Goal: Obtain resource: Obtain resource

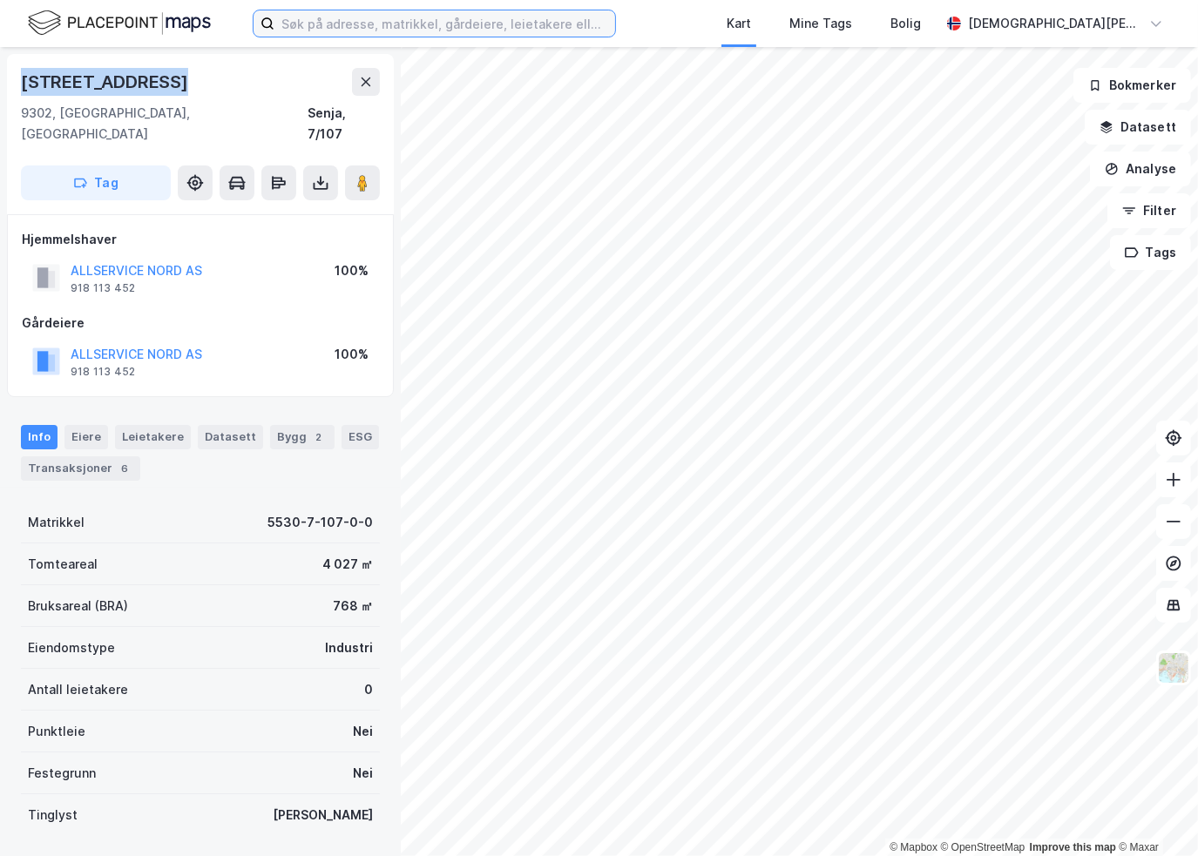
click at [432, 25] on input at bounding box center [444, 23] width 341 height 26
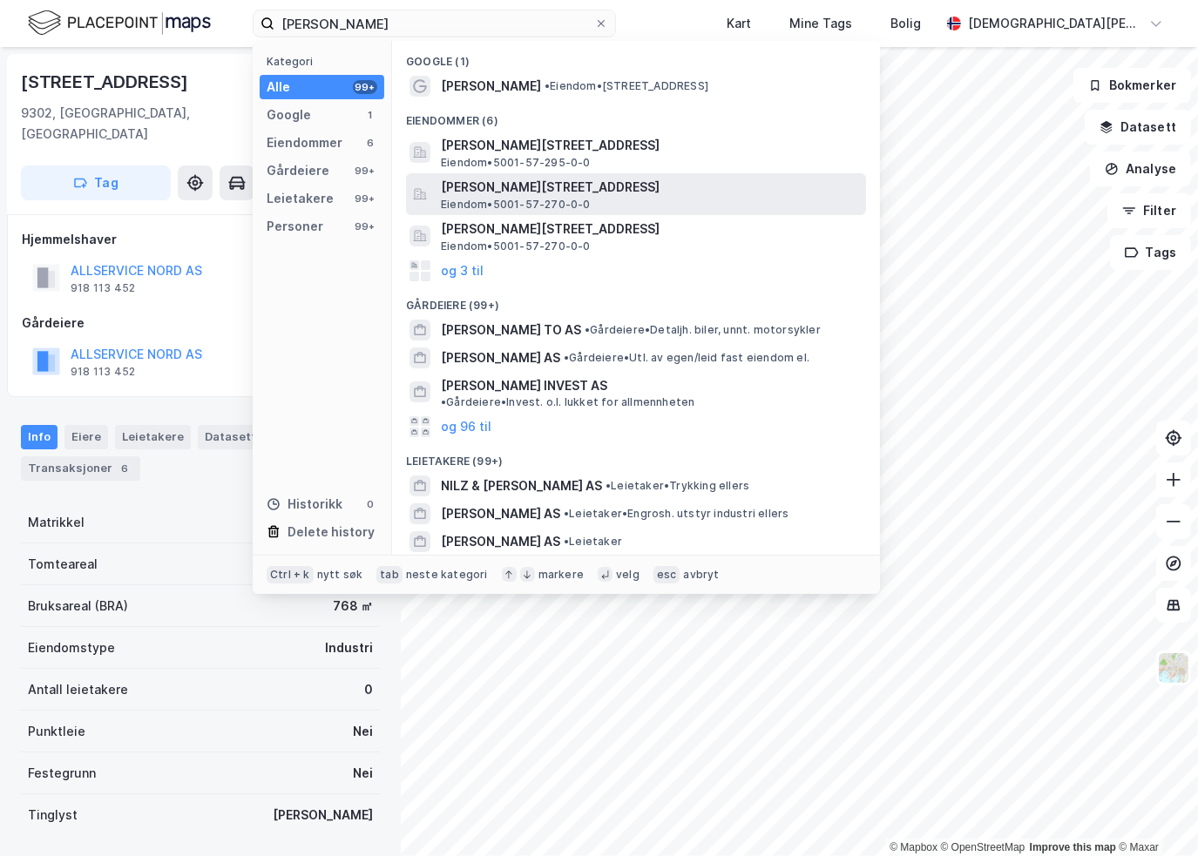
click at [529, 186] on span "[PERSON_NAME][STREET_ADDRESS]" at bounding box center [650, 187] width 418 height 21
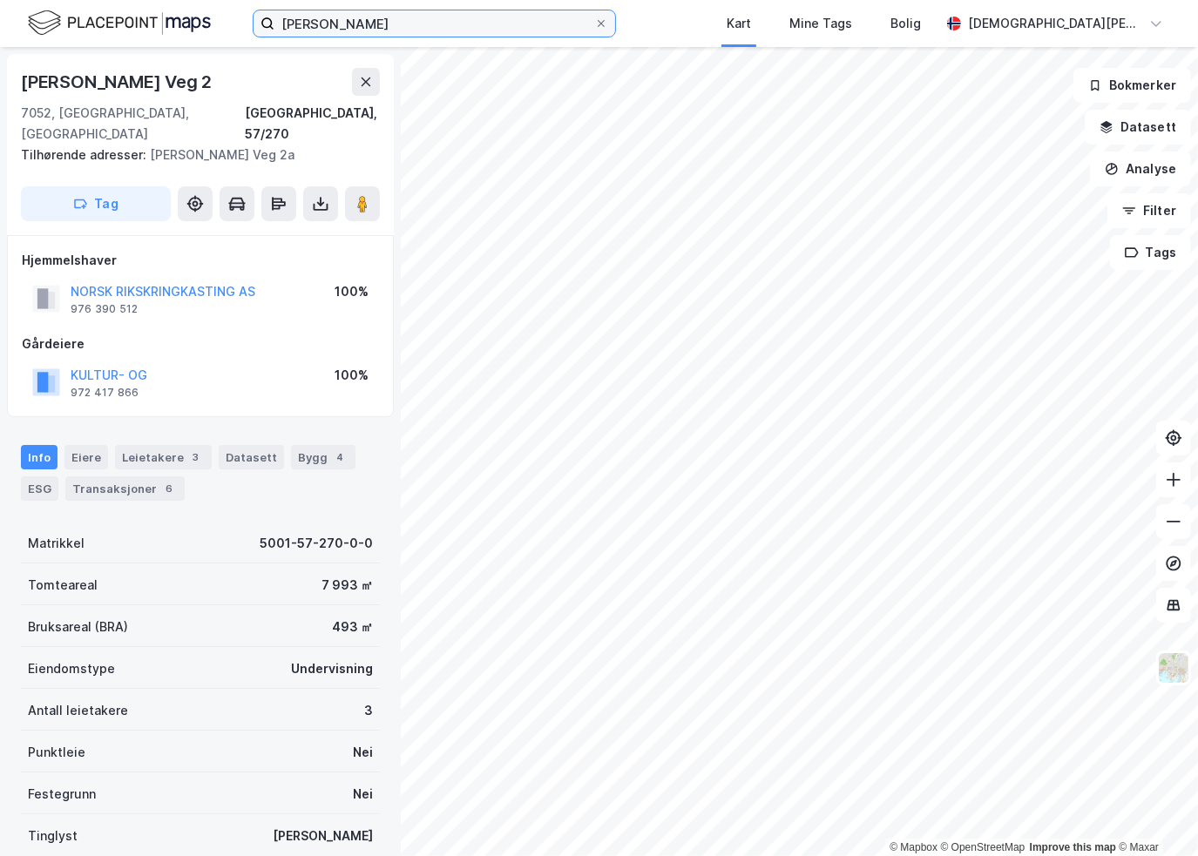
click at [368, 26] on input "[PERSON_NAME]" at bounding box center [434, 23] width 320 height 26
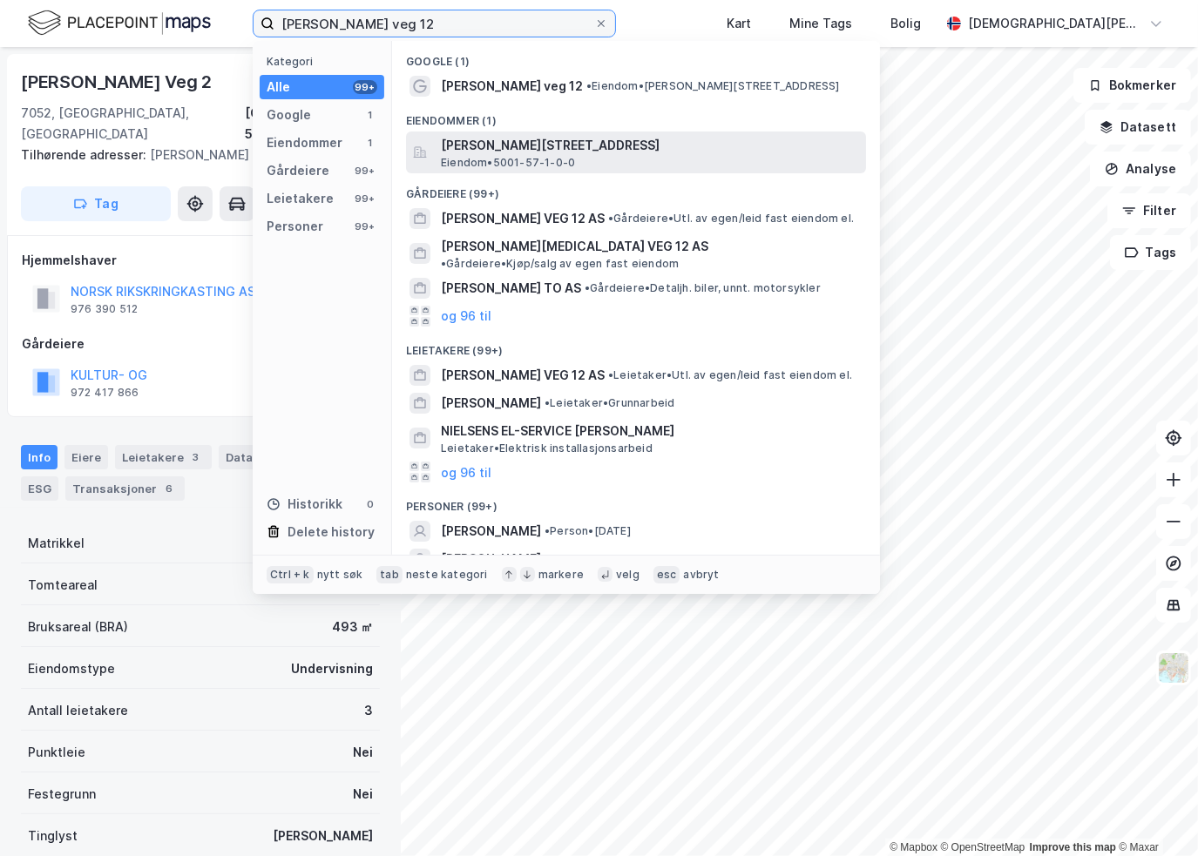
type input "[PERSON_NAME] veg 12"
click at [505, 149] on span "[PERSON_NAME][STREET_ADDRESS]" at bounding box center [650, 145] width 418 height 21
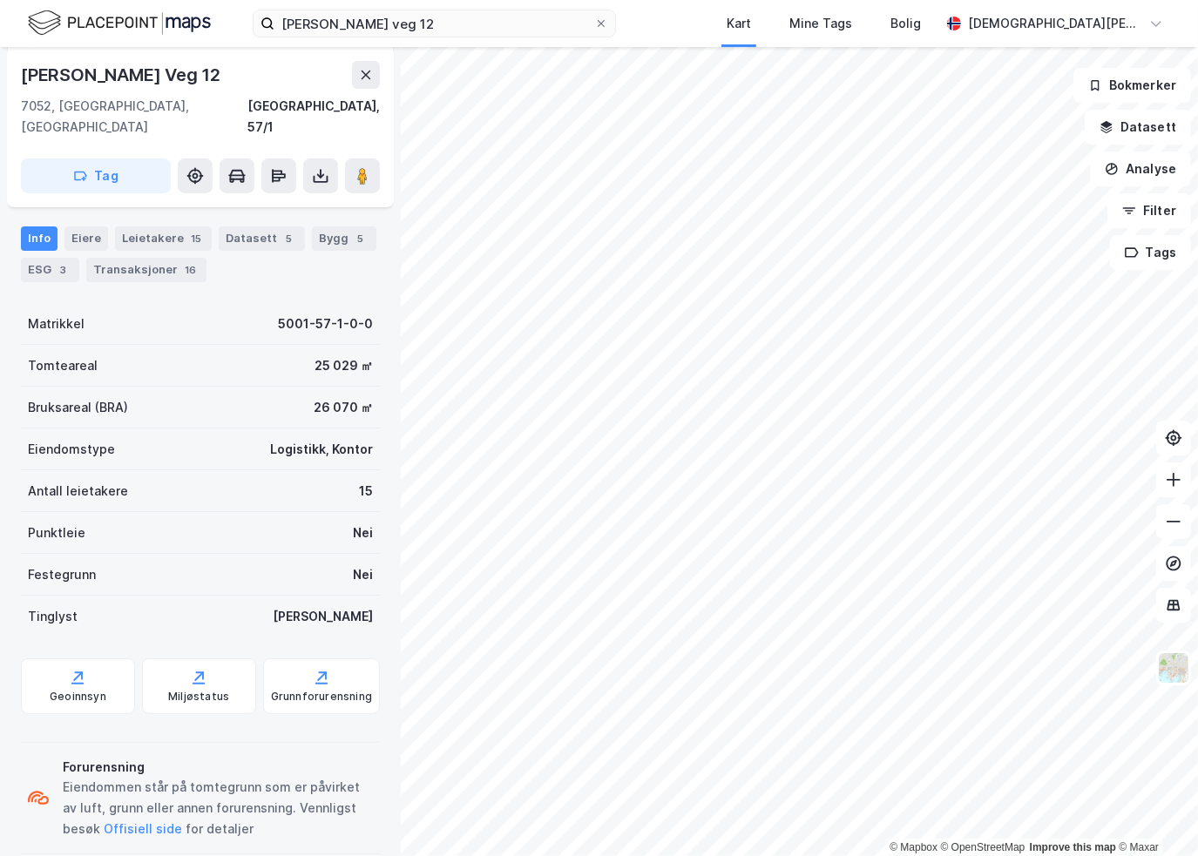
scroll to position [202, 0]
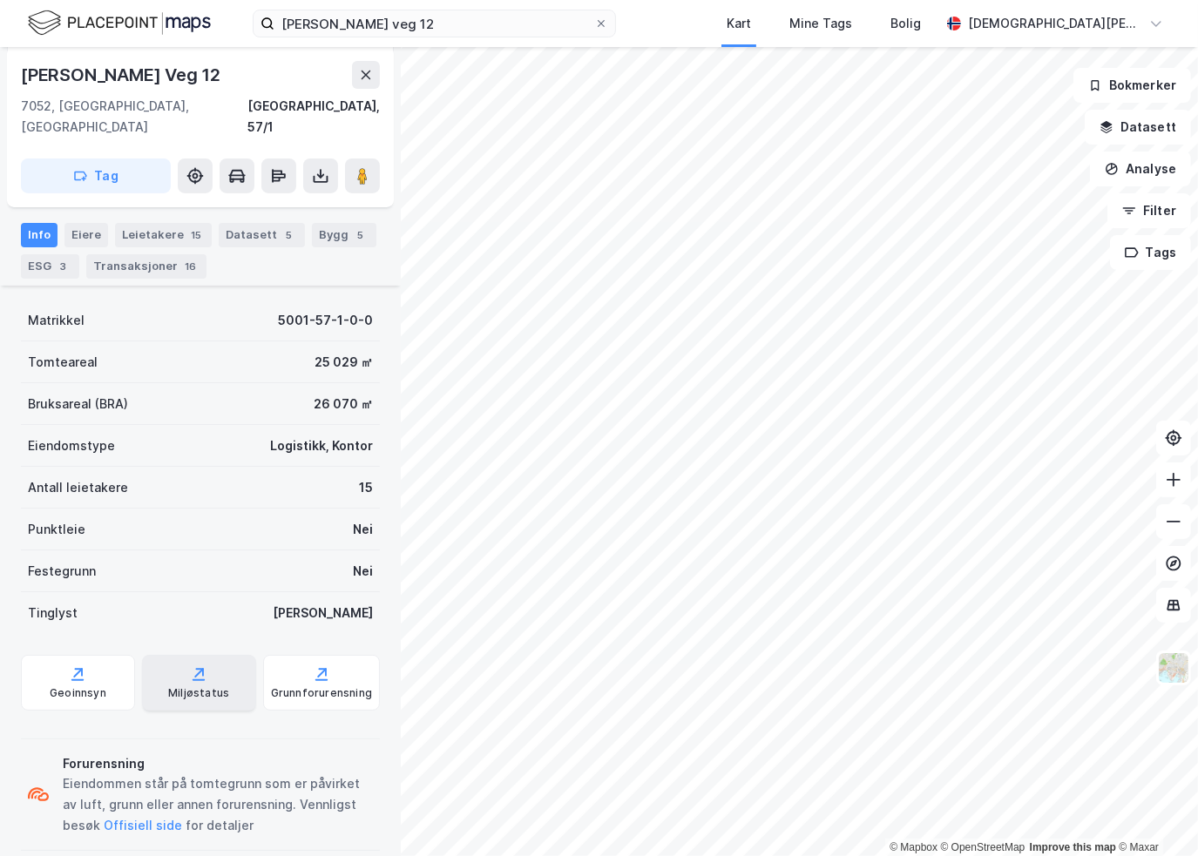
click at [176, 661] on div "Miljøstatus" at bounding box center [199, 683] width 114 height 56
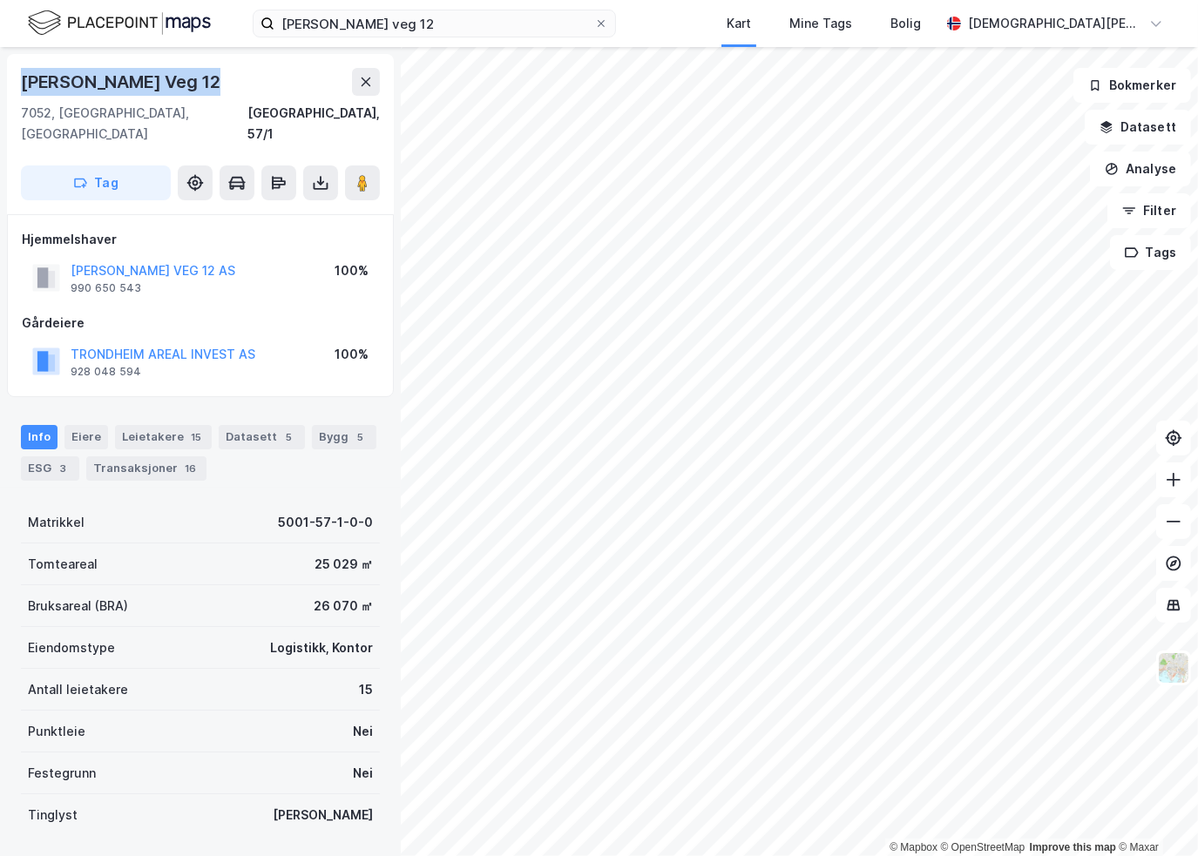
drag, startPoint x: 18, startPoint y: 79, endPoint x: 230, endPoint y: 69, distance: 212.0
click at [230, 69] on div "[PERSON_NAME][STREET_ADDRESS]" at bounding box center [200, 134] width 387 height 160
click at [40, 54] on div "[PERSON_NAME][STREET_ADDRESS]" at bounding box center [200, 134] width 387 height 160
drag, startPoint x: 17, startPoint y: 77, endPoint x: 390, endPoint y: 110, distance: 374.3
click at [390, 110] on div "[PERSON_NAME][STREET_ADDRESS], 57/1 Tag Hjemmelshaver [PERSON_NAME] VEG 12 AS 9…" at bounding box center [200, 451] width 401 height 809
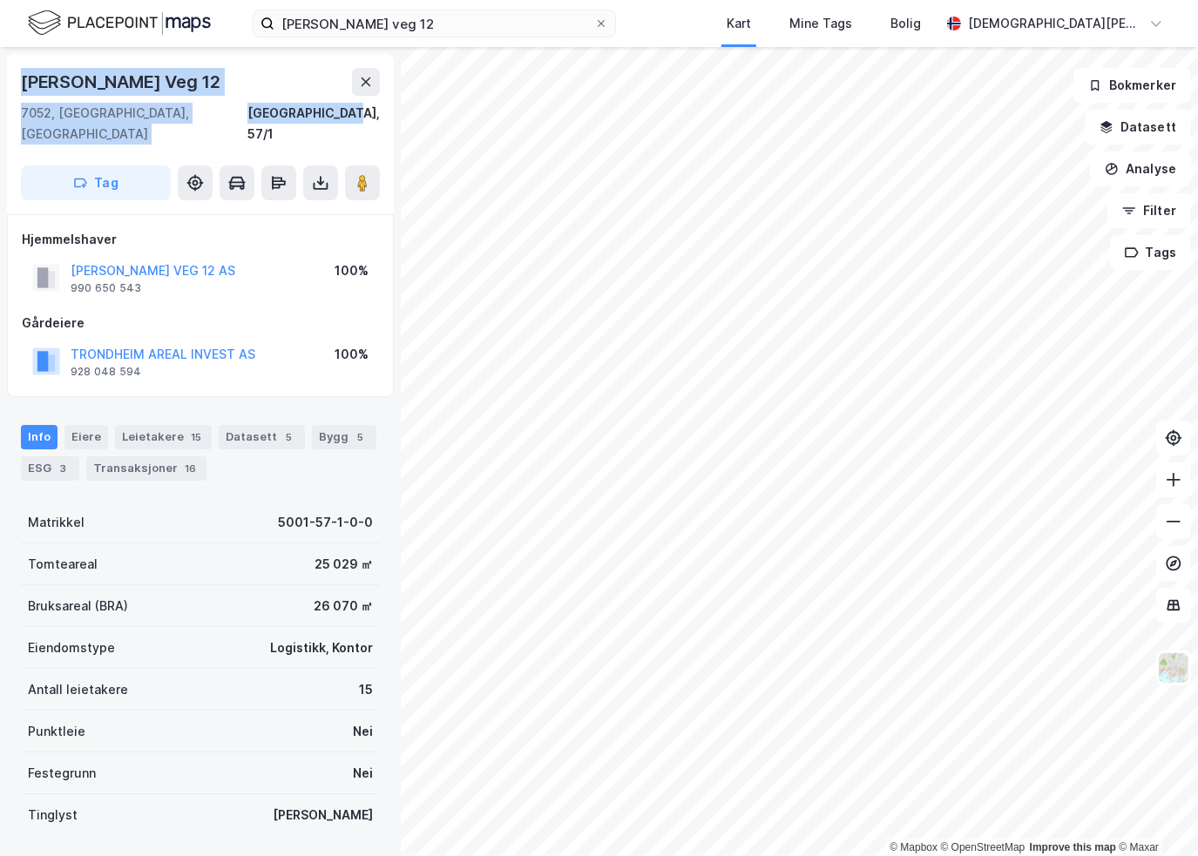
click at [234, 51] on div "[PERSON_NAME][STREET_ADDRESS], 57/1 Tag Hjemmelshaver [PERSON_NAME] VEG 12 AS 9…" at bounding box center [200, 451] width 401 height 809
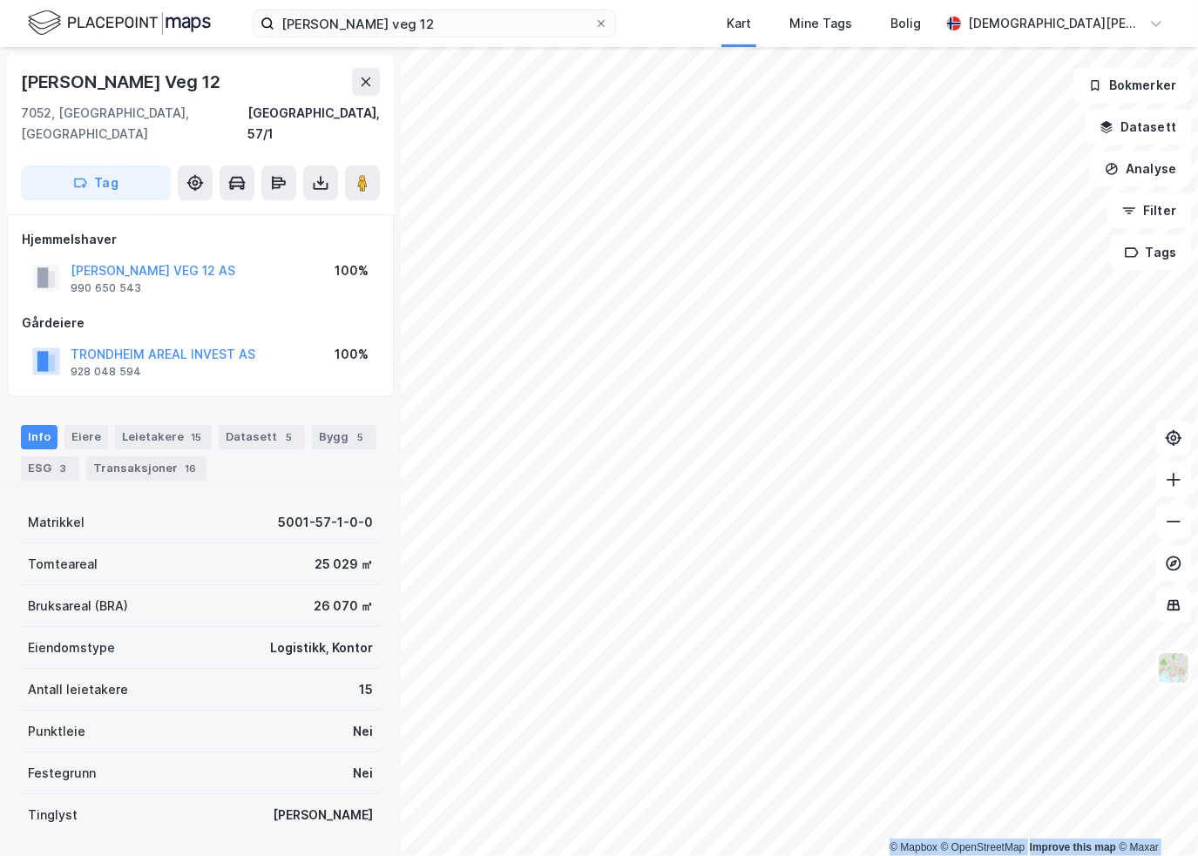
click at [408, 112] on div "© Mapbox © OpenStreetMap Improve this map © Maxar [STREET_ADDRESS], 57/1 Tag Hj…" at bounding box center [599, 451] width 1198 height 809
drag, startPoint x: 25, startPoint y: 76, endPoint x: 384, endPoint y: 118, distance: 361.4
click at [384, 118] on div "© Mapbox © OpenStreetMap Improve this map © Maxar [STREET_ADDRESS], 57/1 Tag Hj…" at bounding box center [599, 451] width 1198 height 809
click at [232, 68] on div "[PERSON_NAME] Veg 12" at bounding box center [200, 82] width 359 height 28
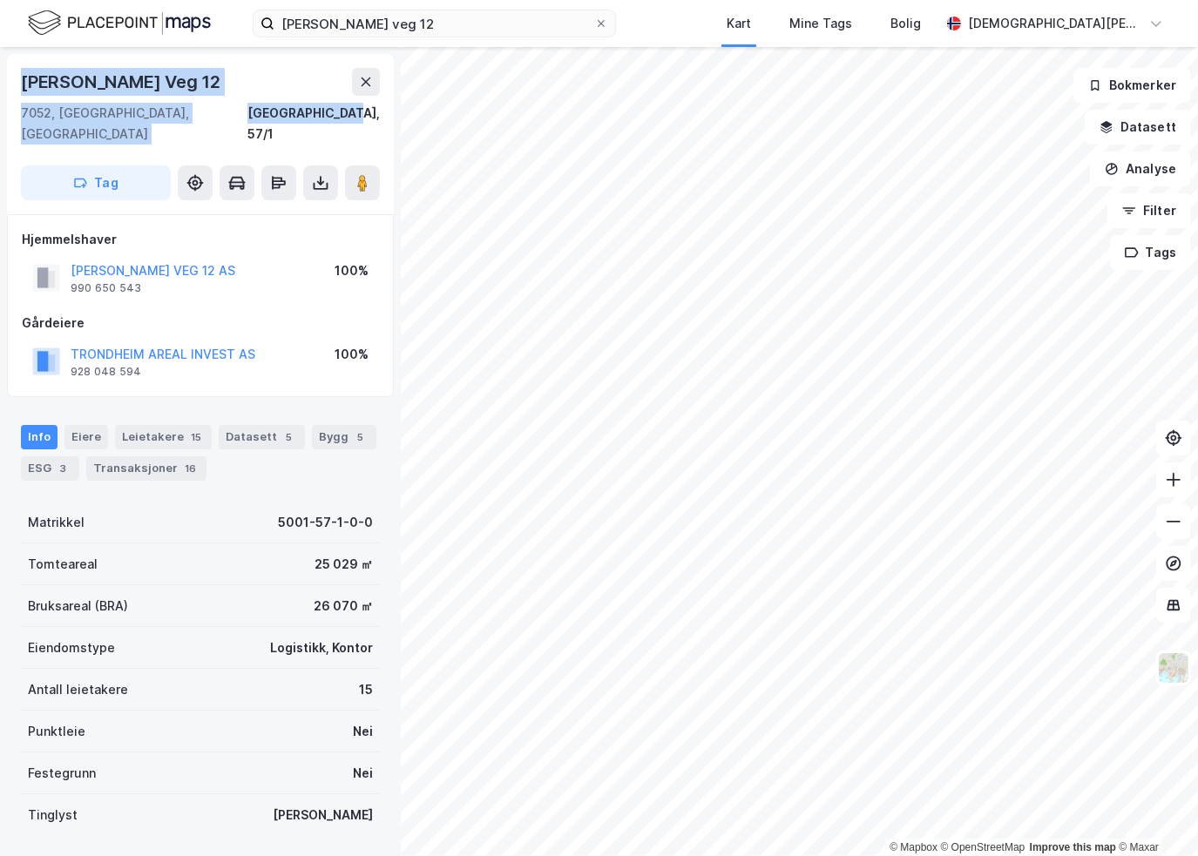
drag, startPoint x: 22, startPoint y: 79, endPoint x: 383, endPoint y: 113, distance: 363.1
click at [383, 113] on div "[PERSON_NAME][STREET_ADDRESS]" at bounding box center [200, 134] width 387 height 160
click at [245, 78] on div "[PERSON_NAME] Veg 12" at bounding box center [200, 82] width 359 height 28
drag, startPoint x: 22, startPoint y: 77, endPoint x: 383, endPoint y: 111, distance: 363.1
click at [383, 111] on div "[PERSON_NAME][STREET_ADDRESS]" at bounding box center [200, 134] width 387 height 160
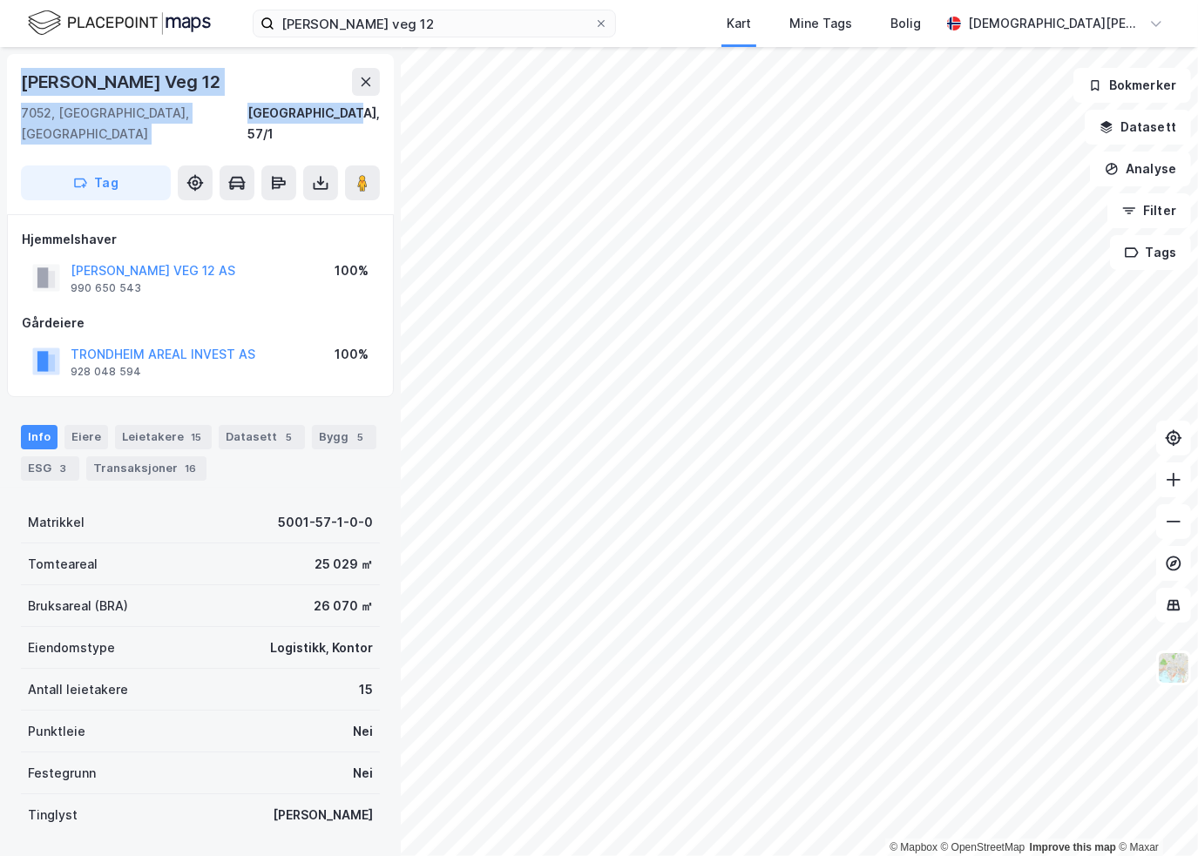
click at [229, 64] on div "[PERSON_NAME][STREET_ADDRESS]" at bounding box center [200, 134] width 387 height 160
drag, startPoint x: 21, startPoint y: 78, endPoint x: 382, endPoint y: 110, distance: 362.9
click at [382, 110] on div "[PERSON_NAME][STREET_ADDRESS]" at bounding box center [200, 134] width 387 height 160
click at [0, 0] on button "[PERSON_NAME] VEG 12 AS" at bounding box center [0, 0] width 0 height 0
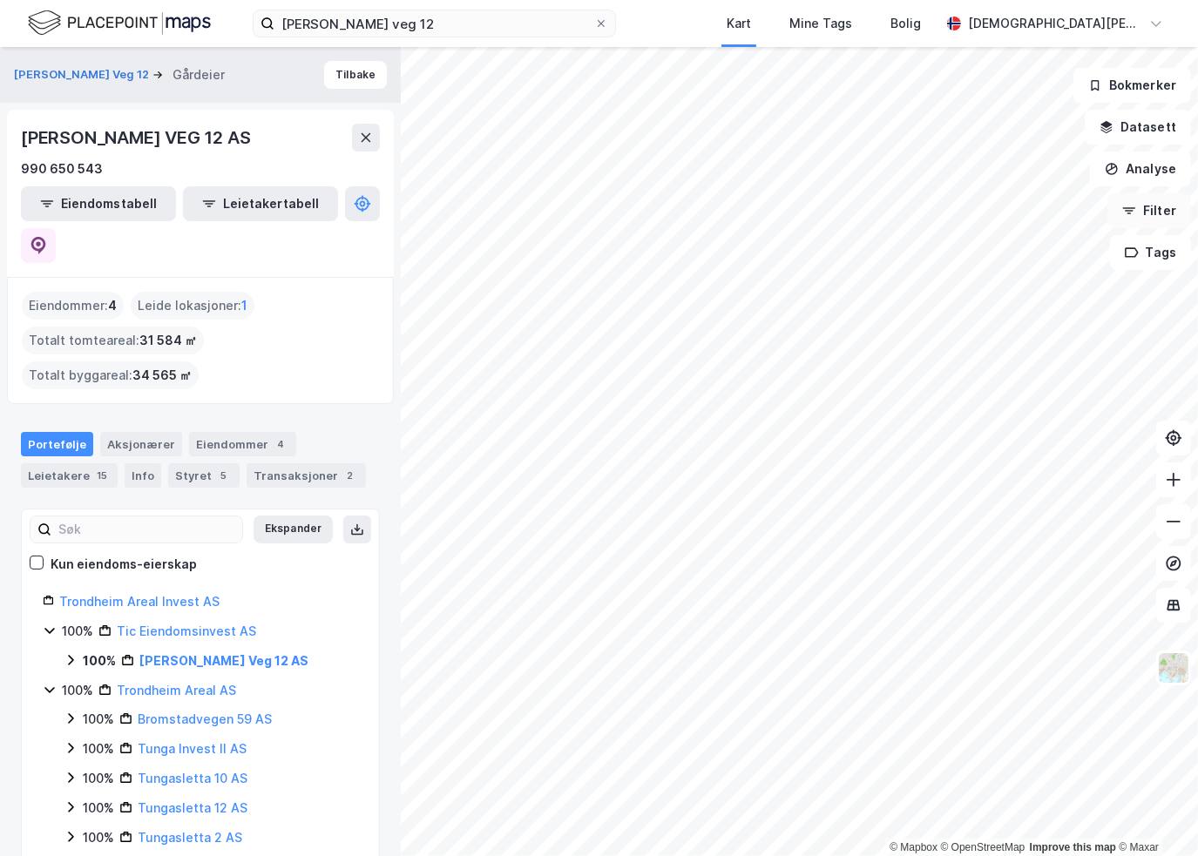
click at [1145, 206] on button "Filter" at bounding box center [1149, 210] width 84 height 35
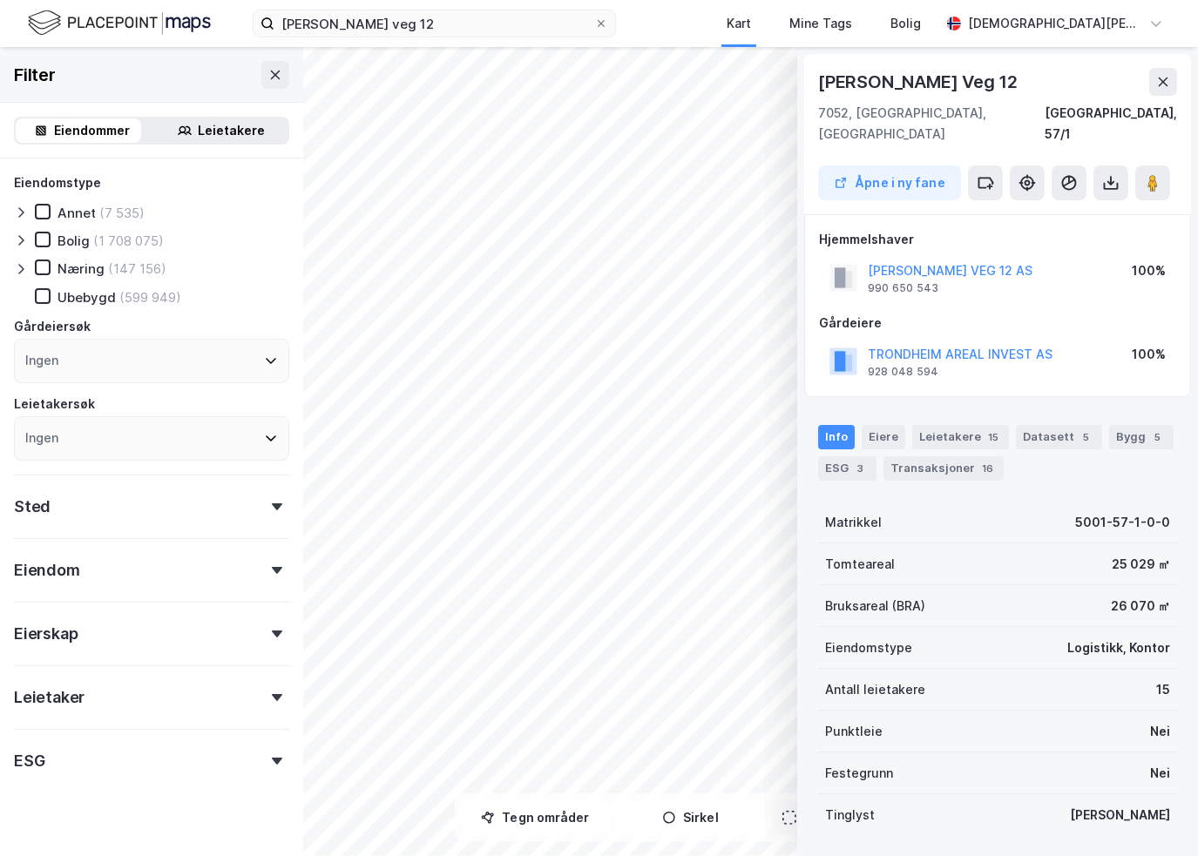
scroll to position [3, 0]
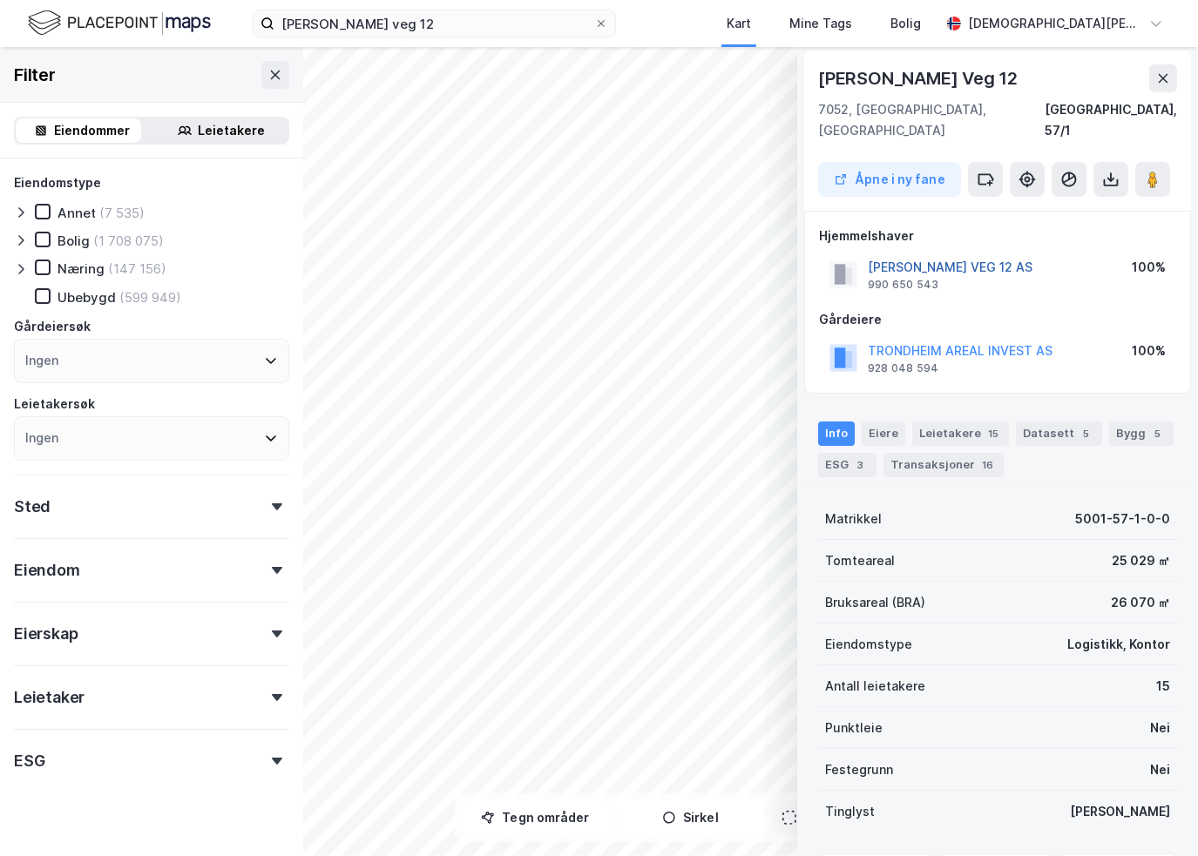
click at [0, 0] on button "[PERSON_NAME] VEG 12 AS" at bounding box center [0, 0] width 0 height 0
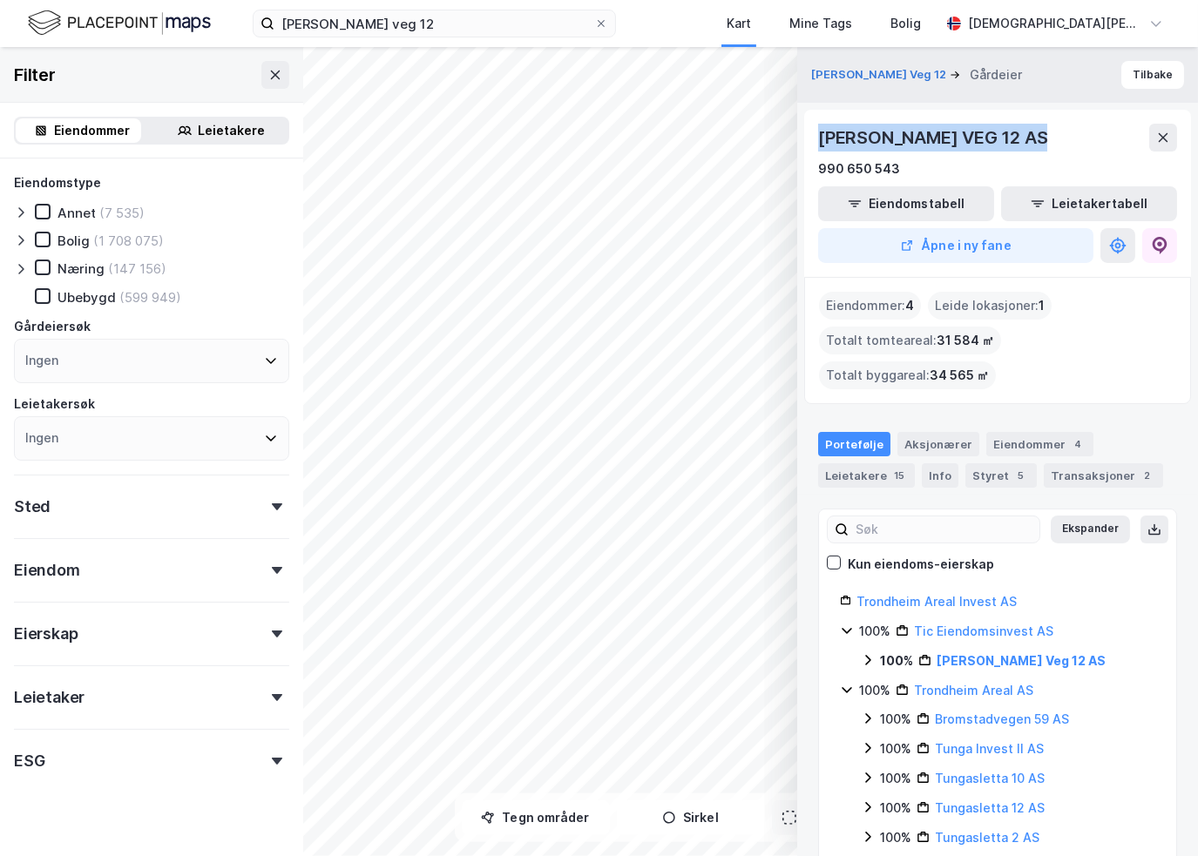
drag, startPoint x: 1047, startPoint y: 132, endPoint x: 822, endPoint y: 135, distance: 225.7
click at [822, 135] on div "[PERSON_NAME] VEG 12 AS" at bounding box center [997, 138] width 359 height 28
click at [1080, 140] on div "[PERSON_NAME] VEG 12 AS" at bounding box center [997, 138] width 359 height 28
drag, startPoint x: 819, startPoint y: 132, endPoint x: 1058, endPoint y: 128, distance: 238.7
click at [1058, 128] on div "[PERSON_NAME] VEG 12 AS" at bounding box center [997, 138] width 359 height 28
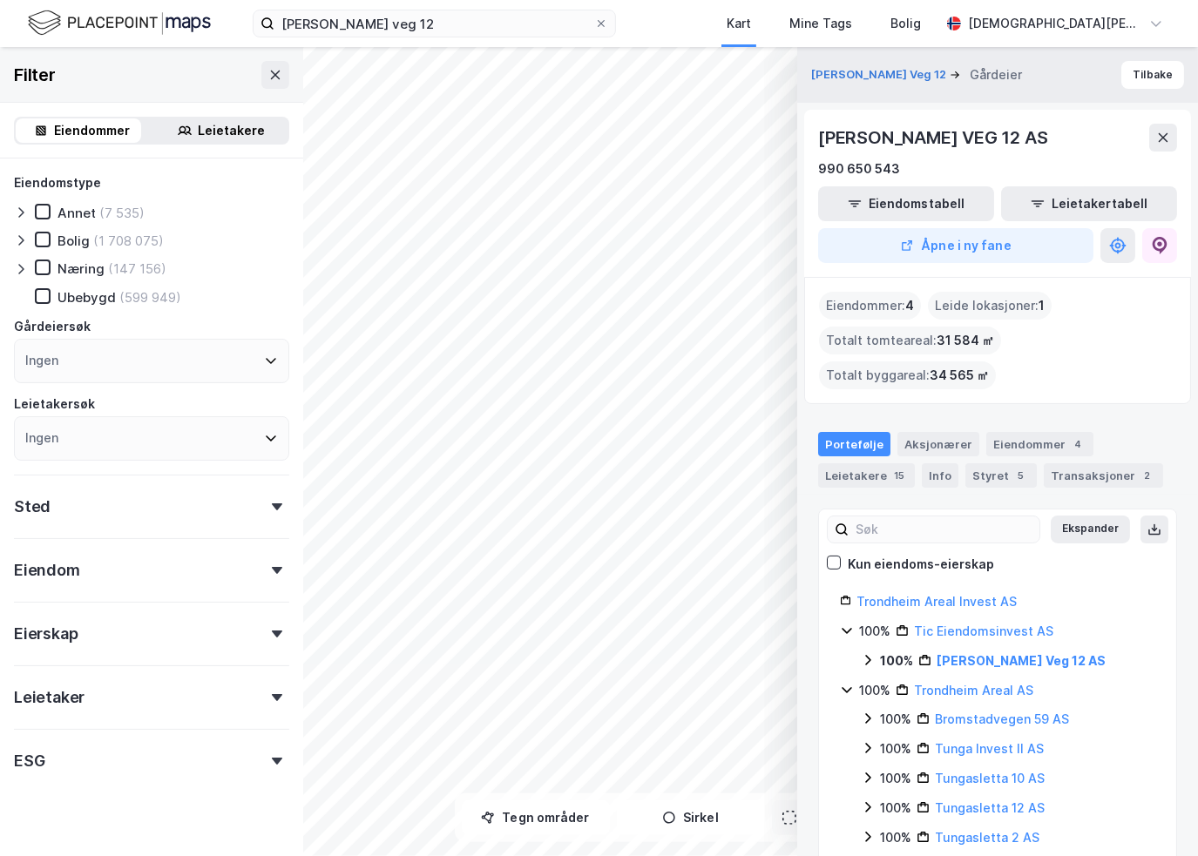
click at [822, 102] on div "[PERSON_NAME] Veg 12 Gårdeier Tilbake [PERSON_NAME] VEG 12 AS 990 650 543 Eiend…" at bounding box center [997, 451] width 401 height 809
drag, startPoint x: 818, startPoint y: 136, endPoint x: 981, endPoint y: 162, distance: 165.0
click at [981, 162] on div "[PERSON_NAME] VEG 12 AS 990 650 543" at bounding box center [997, 152] width 359 height 56
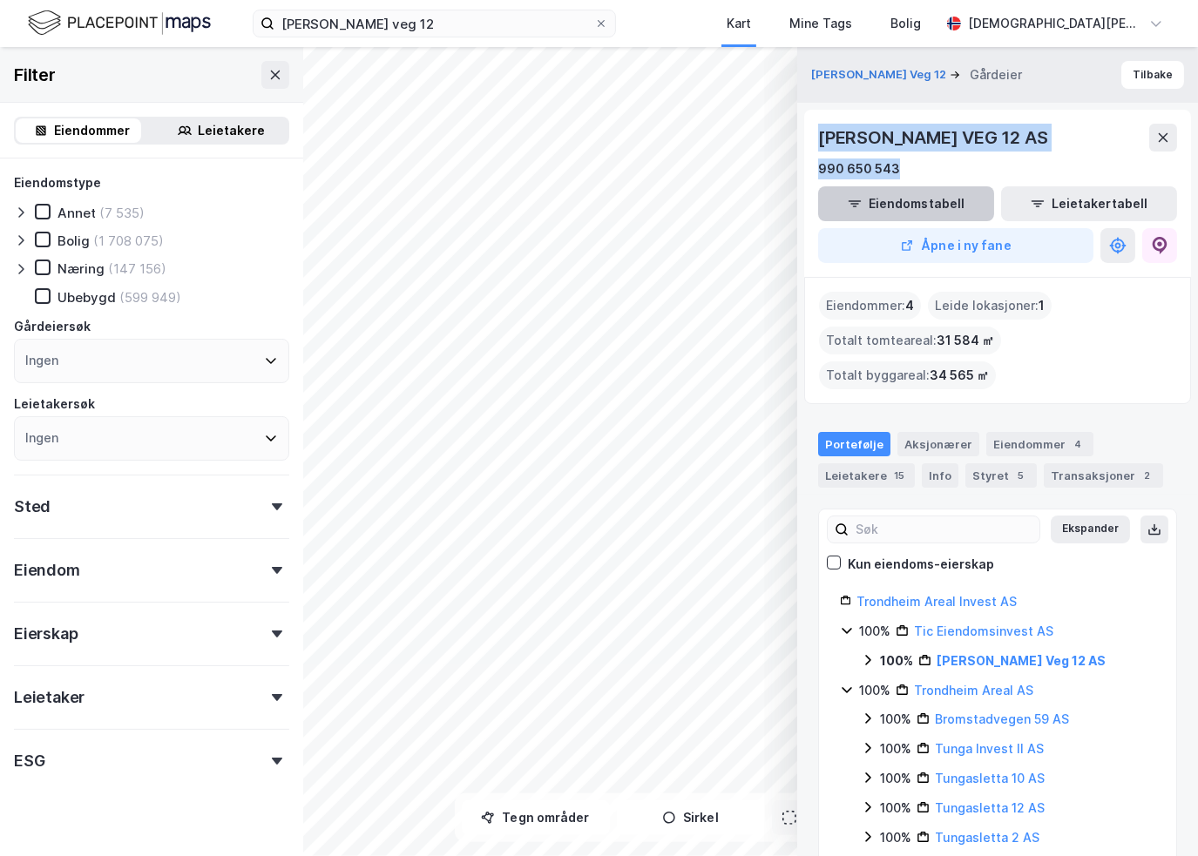
click at [927, 194] on button "Eiendomstabell" at bounding box center [906, 203] width 176 height 35
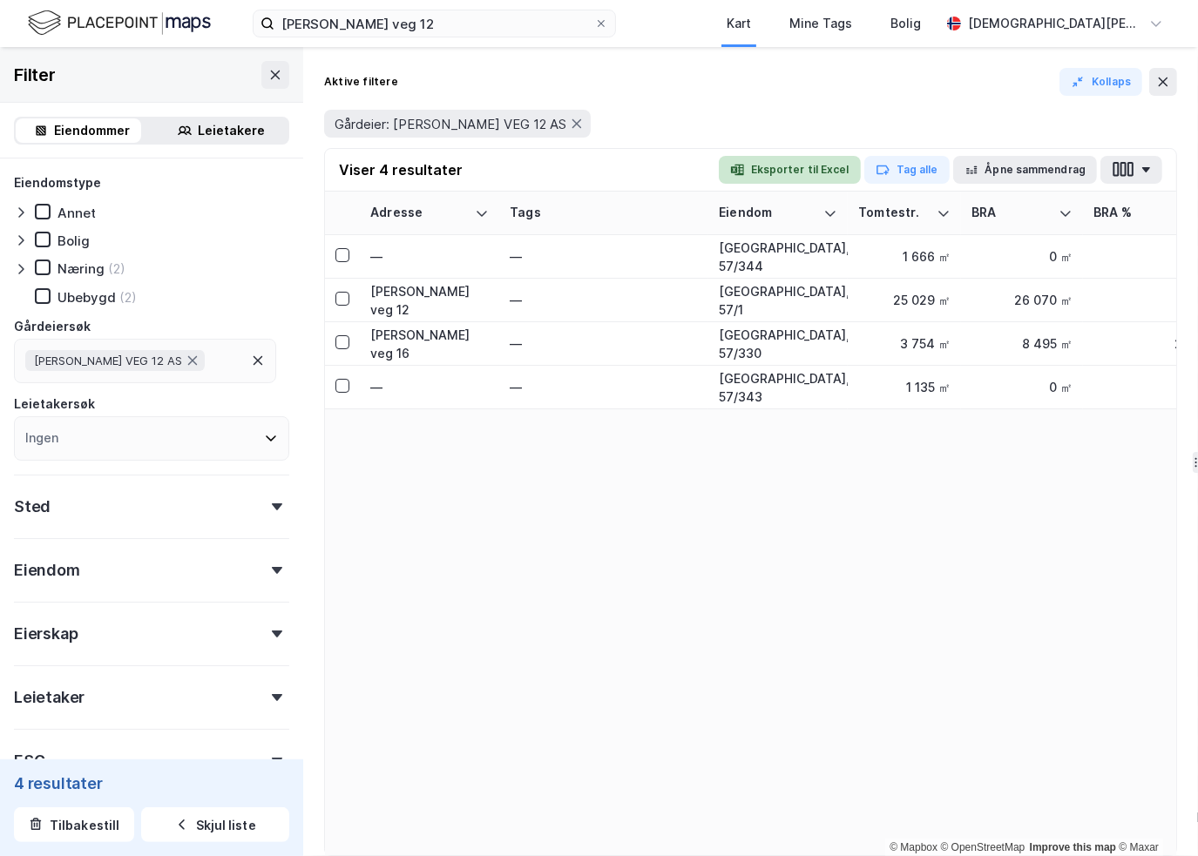
click at [805, 165] on button "Eksporter til Excel" at bounding box center [790, 170] width 142 height 28
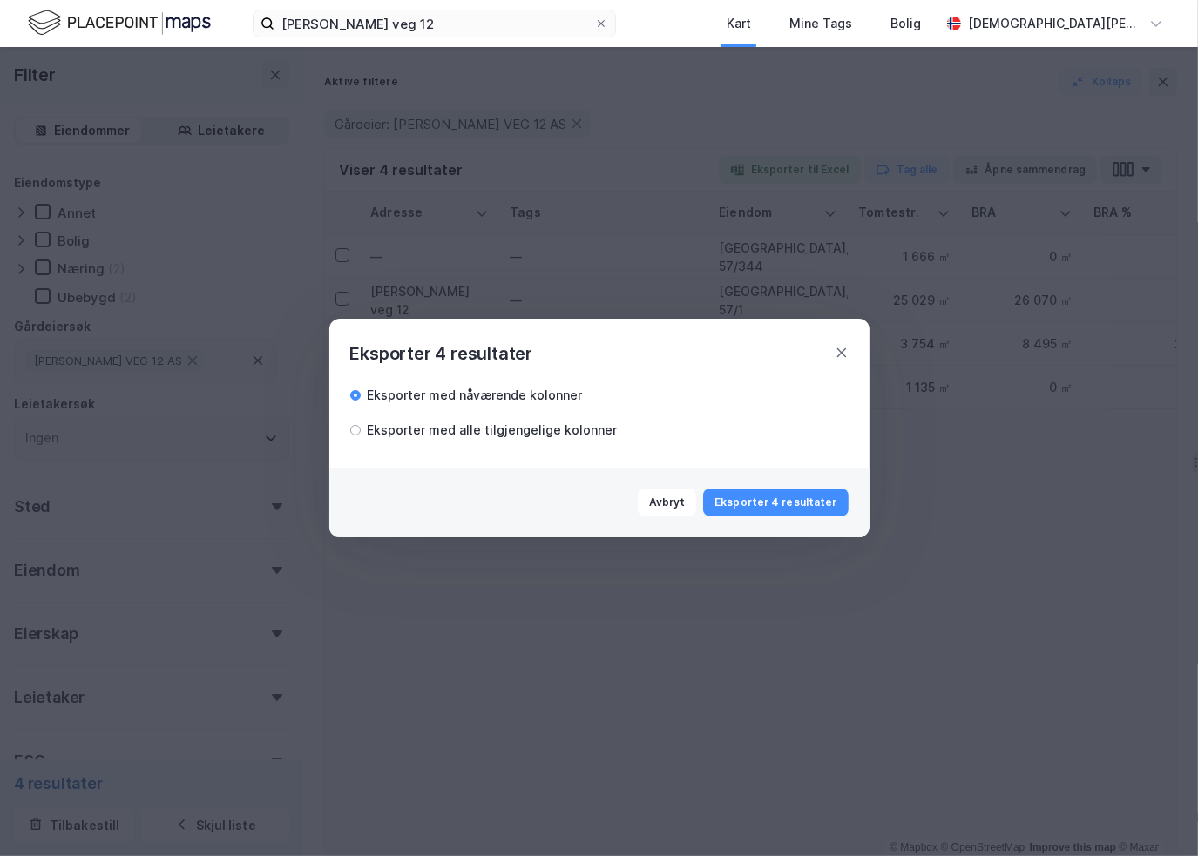
click at [369, 427] on div "Eksporter med alle tilgjengelige kolonner" at bounding box center [493, 430] width 250 height 21
click at [784, 509] on button "Eksporter 4 resultater" at bounding box center [775, 503] width 145 height 28
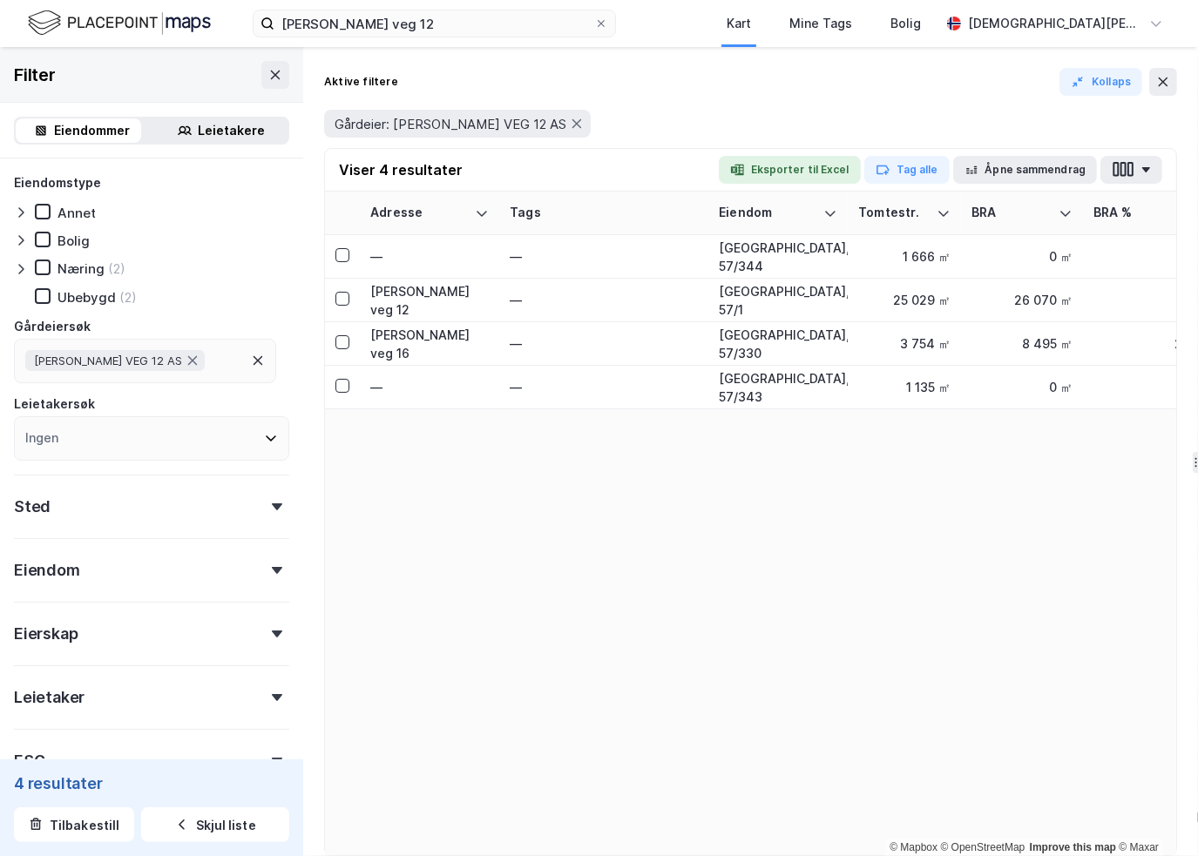
click at [551, 621] on div "Adresse Tags Eiendom Tomtestr. BRA BRA % BYA BYA % Leietakere Ansatte Eiendomst…" at bounding box center [750, 524] width 851 height 664
